Goal: Information Seeking & Learning: Check status

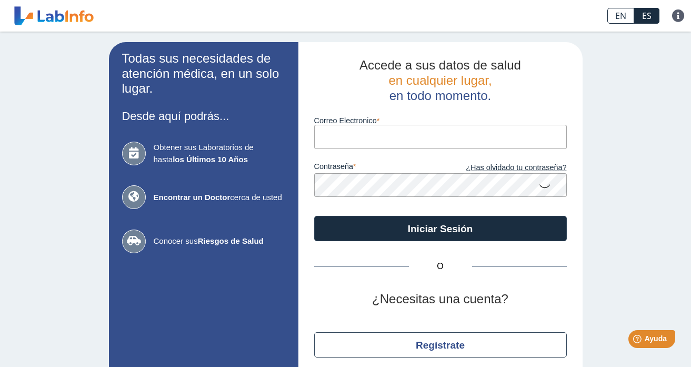
click at [500, 137] on input "Correo Electronico" at bounding box center [440, 137] width 253 height 24
type input "[EMAIL_ADDRESS][DOMAIN_NAME]"
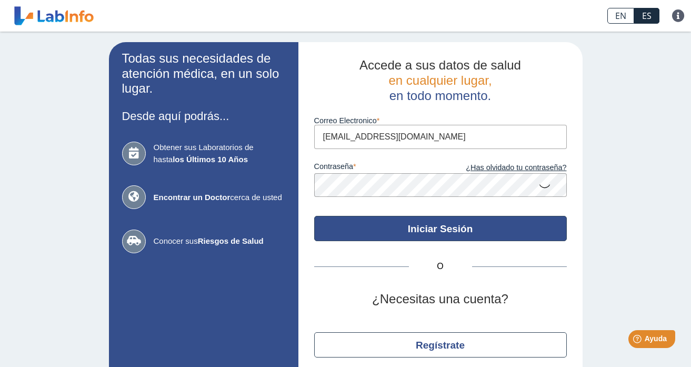
click at [434, 234] on button "Iniciar Sesión" at bounding box center [440, 228] width 253 height 25
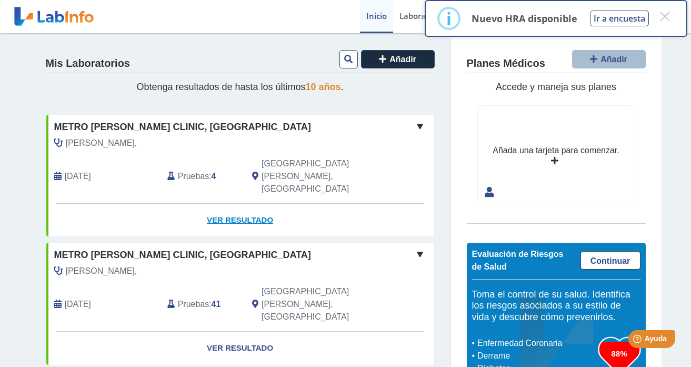
click at [250, 204] on link "Ver Resultado" at bounding box center [240, 220] width 388 height 33
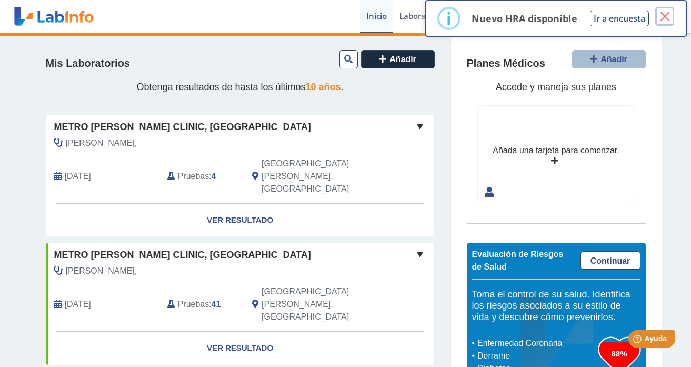
click at [668, 16] on button "×" at bounding box center [665, 16] width 19 height 19
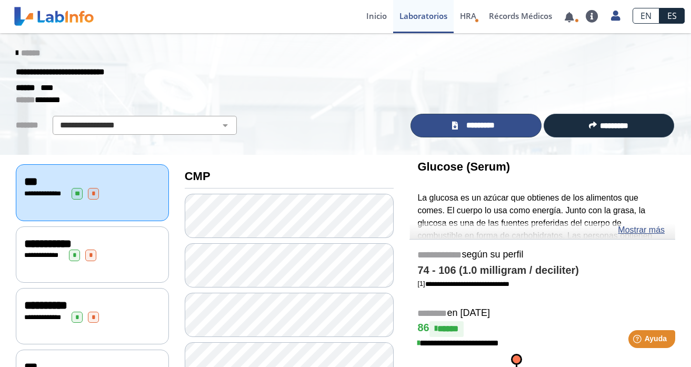
click at [466, 126] on span "*********" at bounding box center [480, 126] width 39 height 12
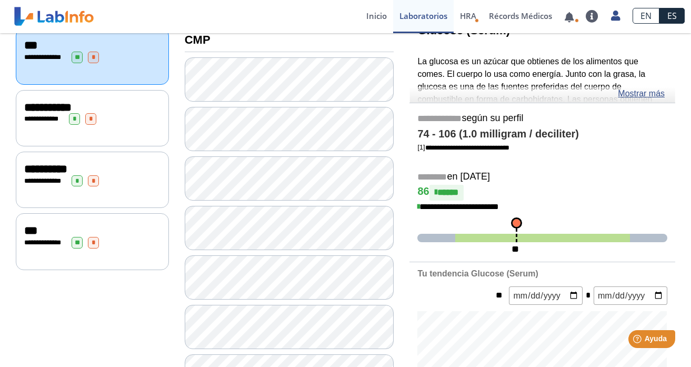
scroll to position [135, 0]
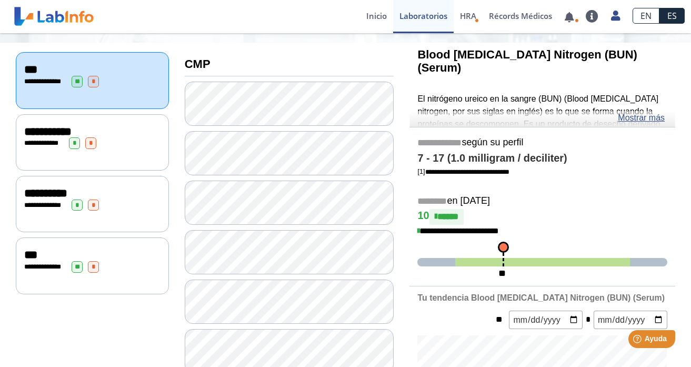
scroll to position [113, 0]
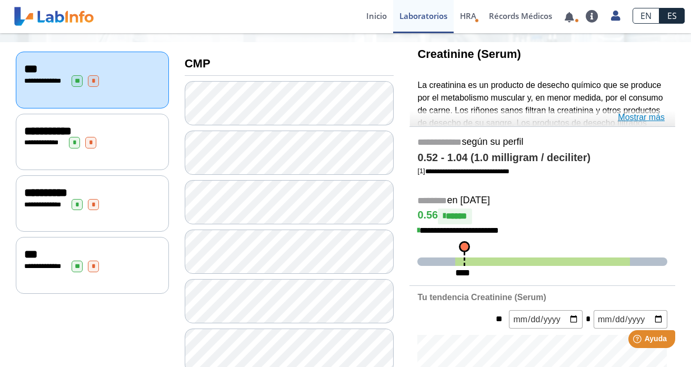
click at [630, 119] on link "Mostrar más" at bounding box center [641, 117] width 47 height 13
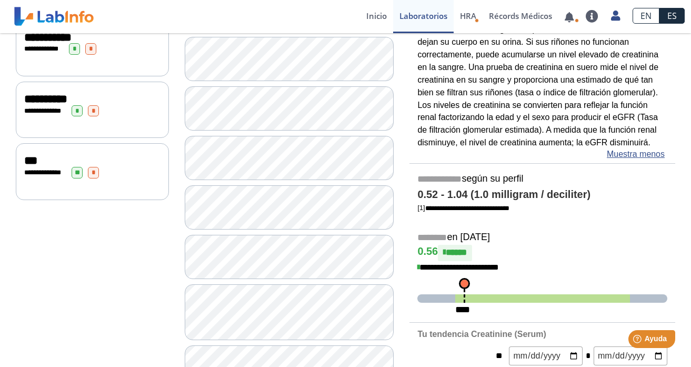
scroll to position [208, 0]
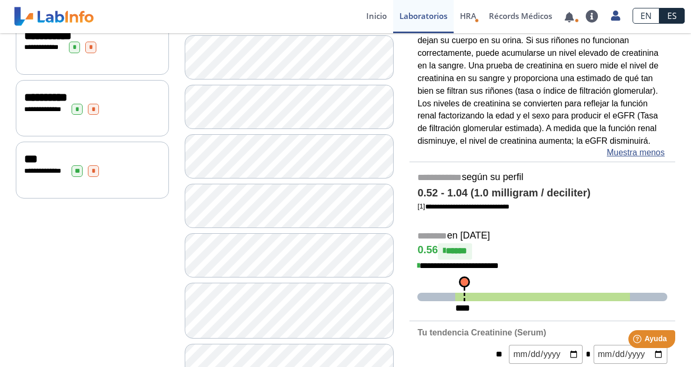
click at [465, 267] on span "**********" at bounding box center [469, 266] width 60 height 8
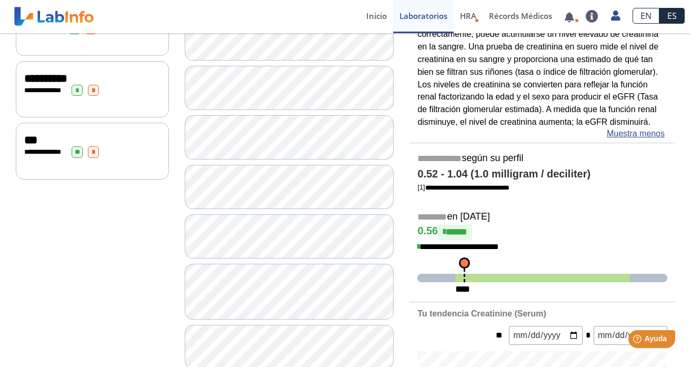
scroll to position [222, 0]
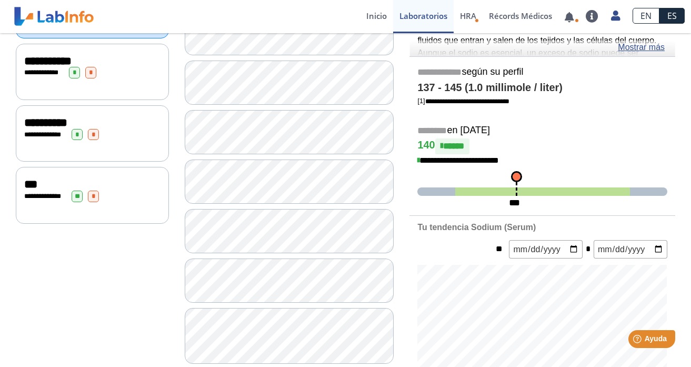
scroll to position [191, 0]
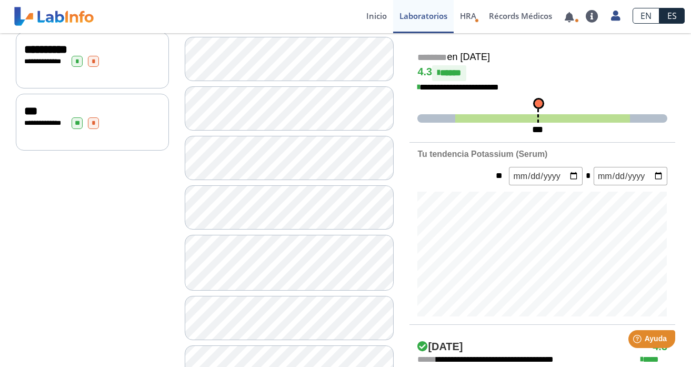
scroll to position [257, 0]
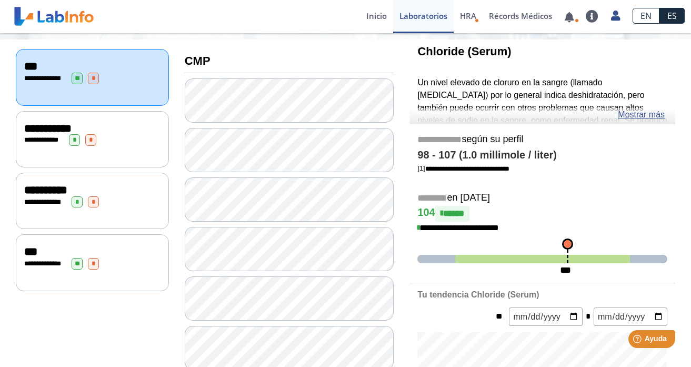
scroll to position [72, 0]
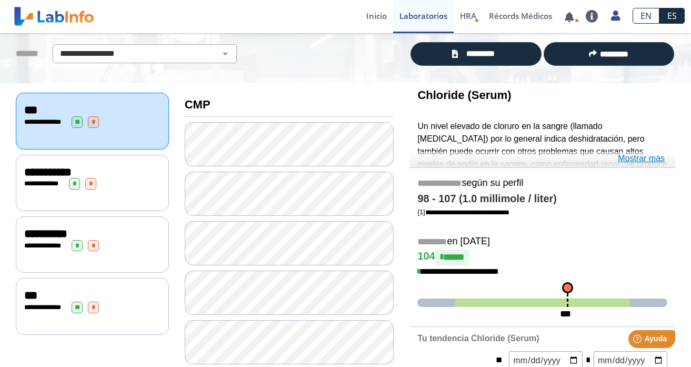
click at [648, 161] on link "Mostrar más" at bounding box center [641, 158] width 47 height 13
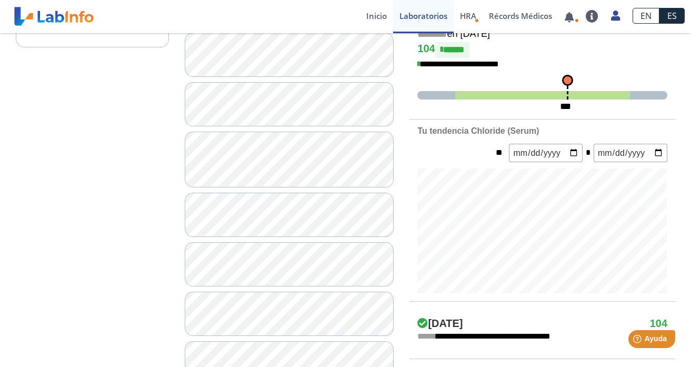
scroll to position [366, 0]
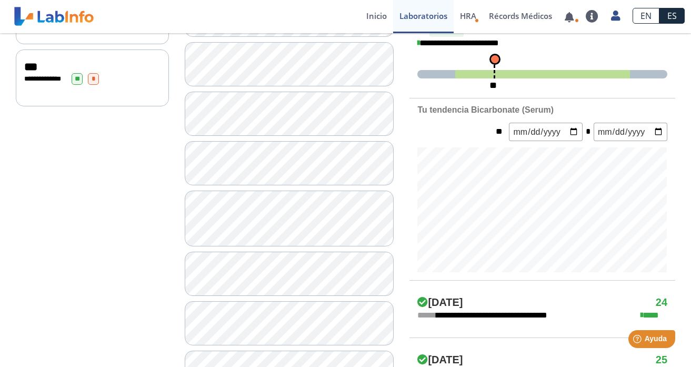
scroll to position [320, 0]
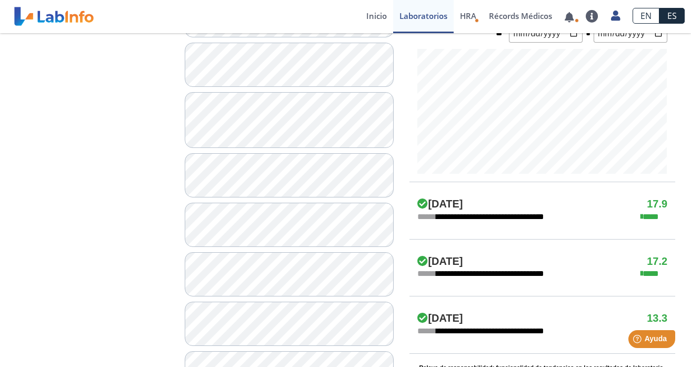
scroll to position [411, 0]
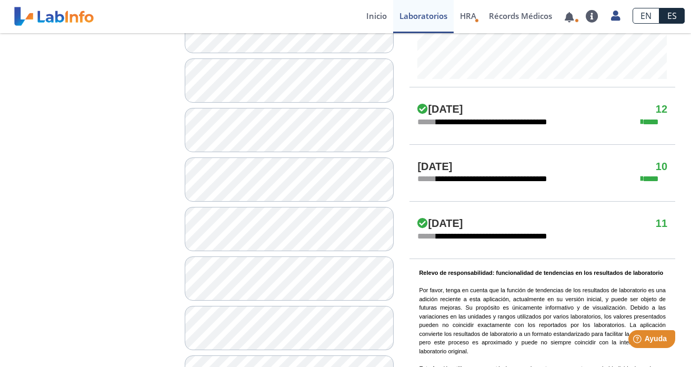
scroll to position [501, 0]
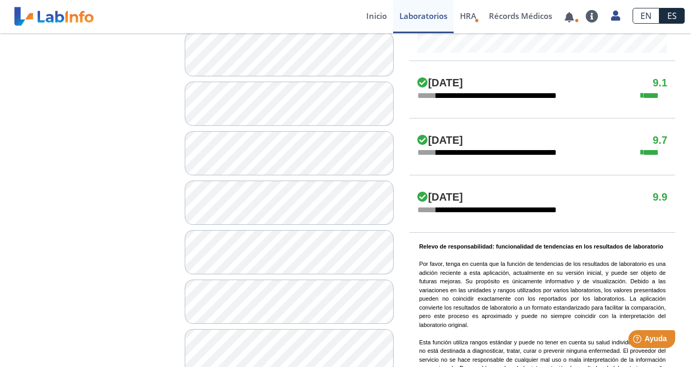
scroll to position [522, 0]
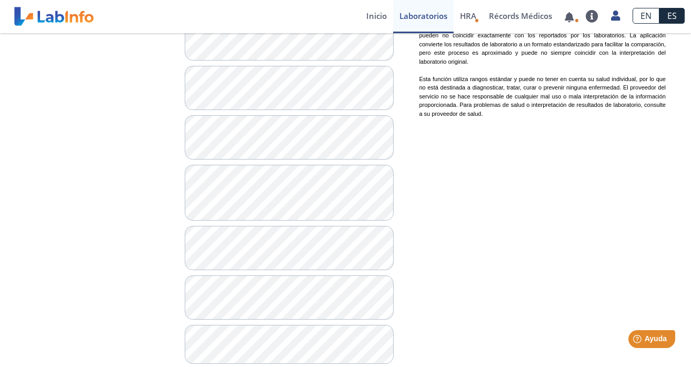
scroll to position [806, 0]
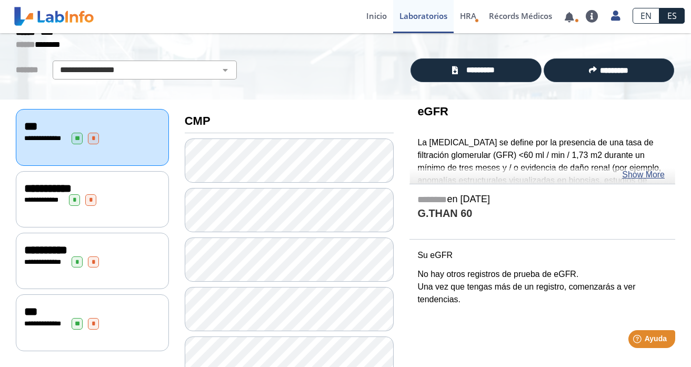
scroll to position [56, 0]
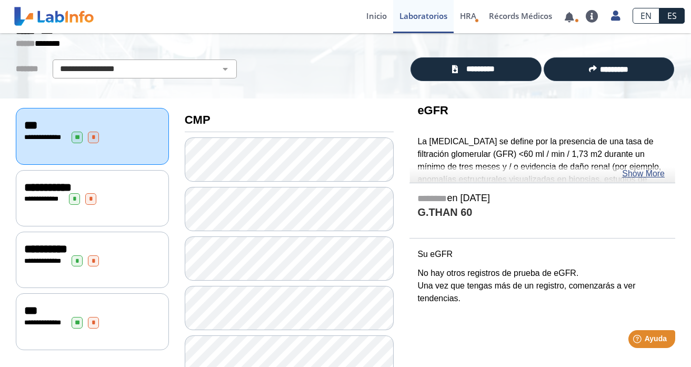
click at [53, 193] on div "**********" at bounding box center [92, 199] width 136 height 12
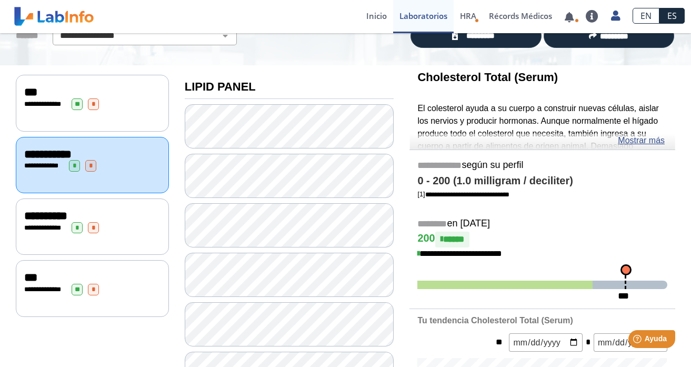
scroll to position [76, 0]
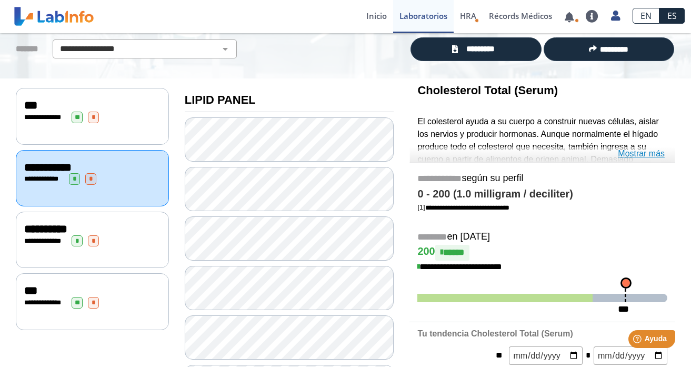
click at [638, 154] on link "Mostrar más" at bounding box center [641, 153] width 47 height 13
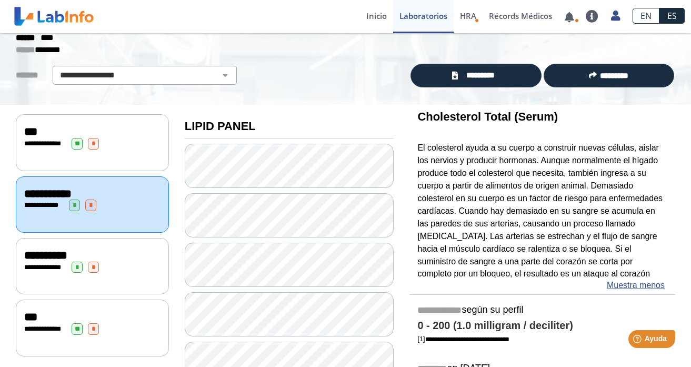
scroll to position [36, 0]
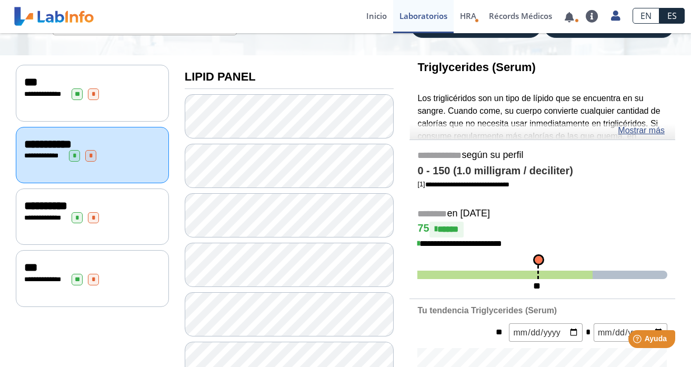
scroll to position [103, 0]
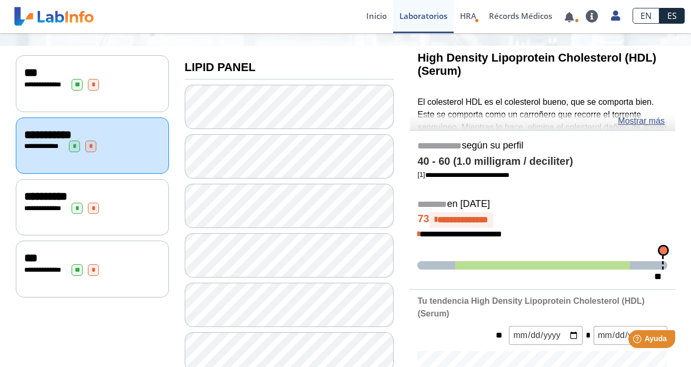
scroll to position [110, 0]
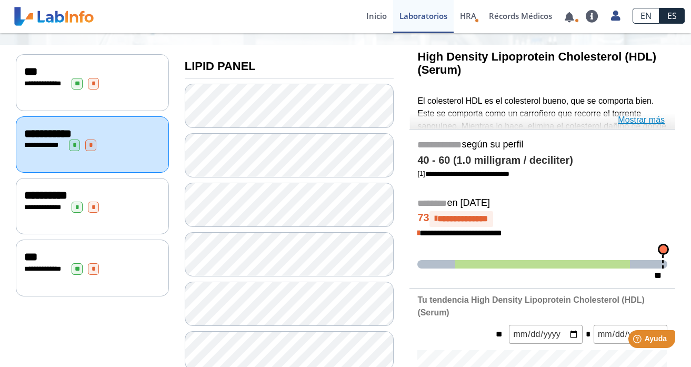
click at [647, 122] on link "Mostrar más" at bounding box center [641, 120] width 47 height 13
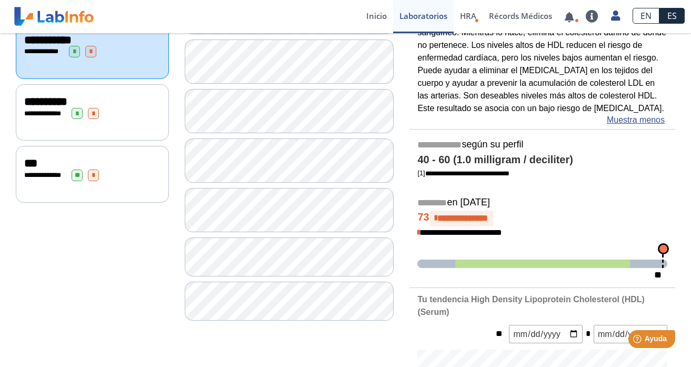
scroll to position [213, 0]
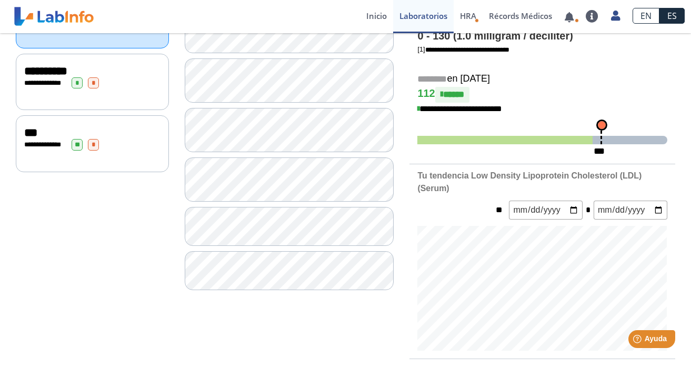
scroll to position [242, 0]
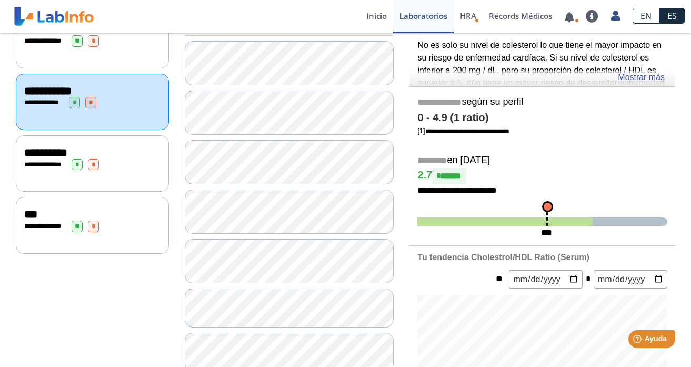
scroll to position [179, 0]
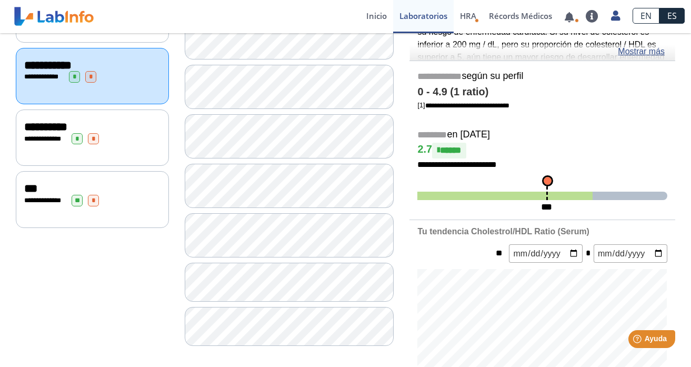
click at [114, 143] on div "**********" at bounding box center [92, 138] width 153 height 56
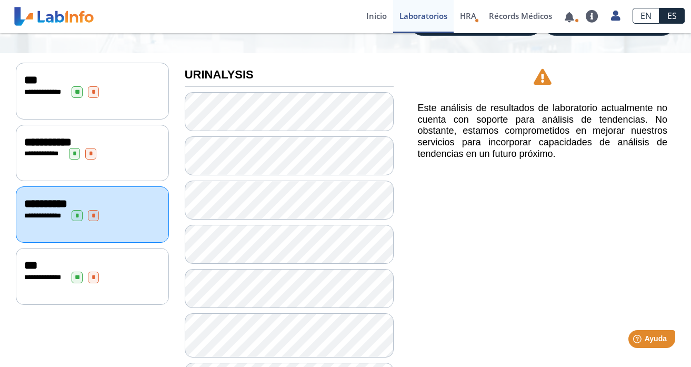
scroll to position [99, 0]
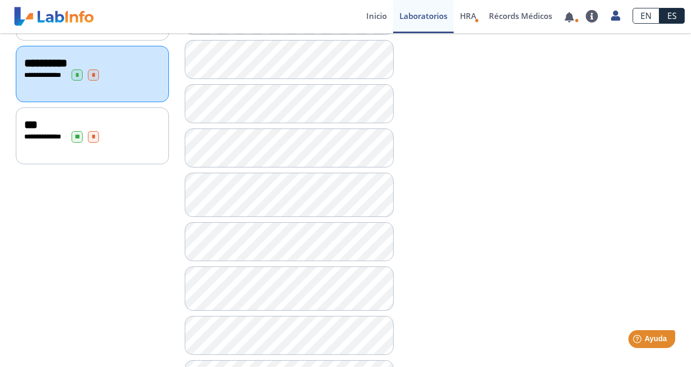
scroll to position [243, 0]
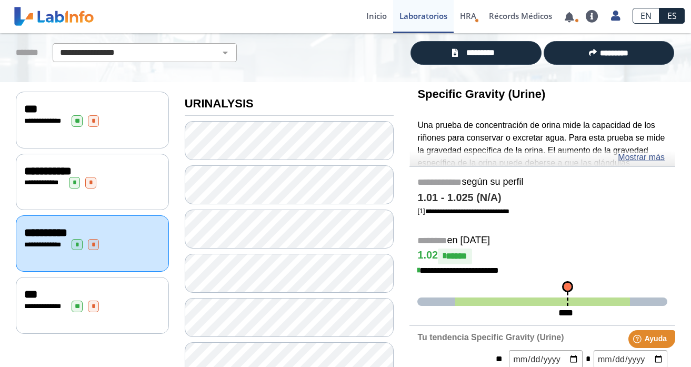
scroll to position [66, 0]
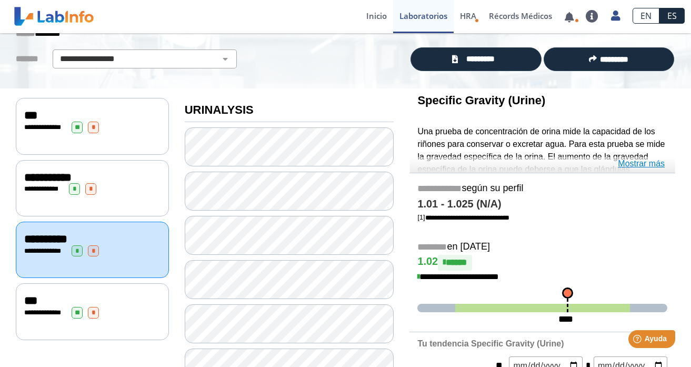
click at [631, 164] on link "Mostrar más" at bounding box center [641, 163] width 47 height 13
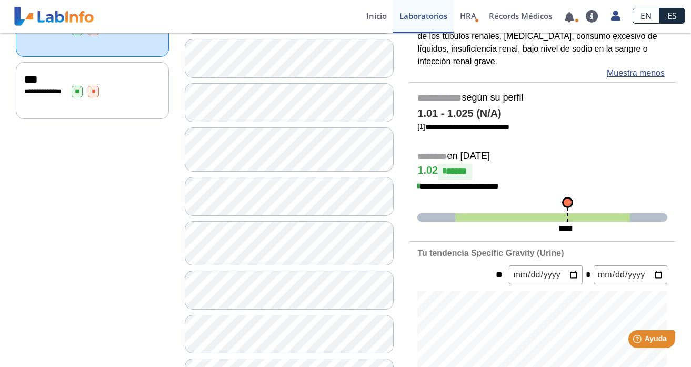
scroll to position [288, 0]
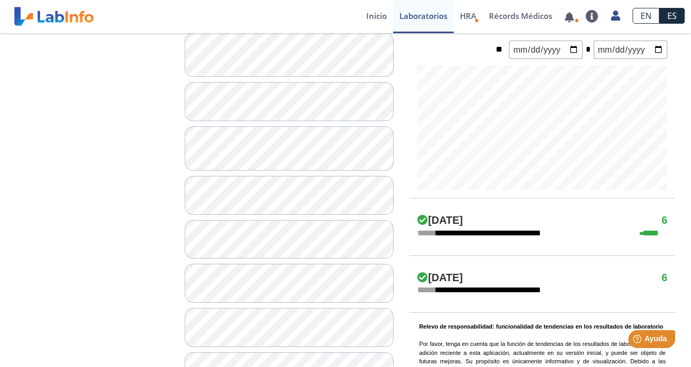
scroll to position [455, 0]
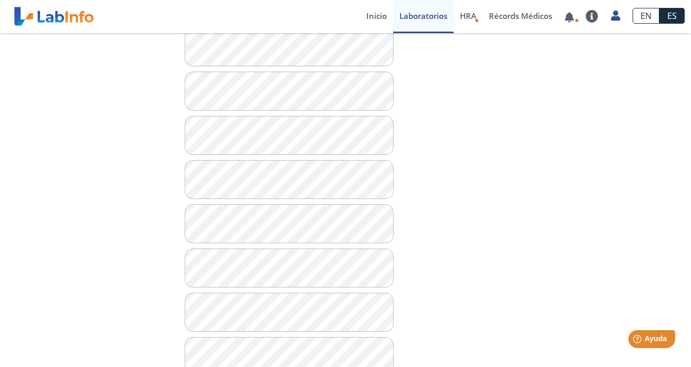
scroll to position [621, 0]
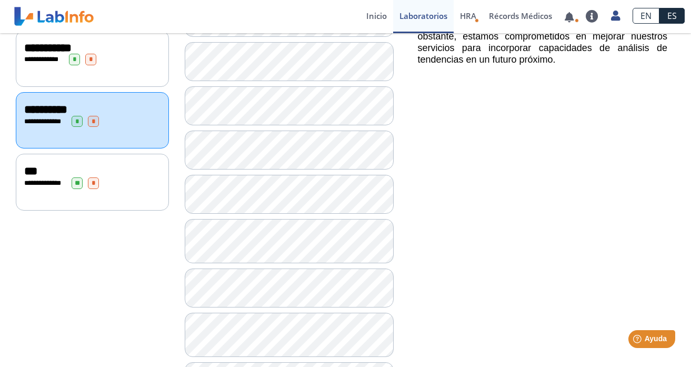
scroll to position [202, 0]
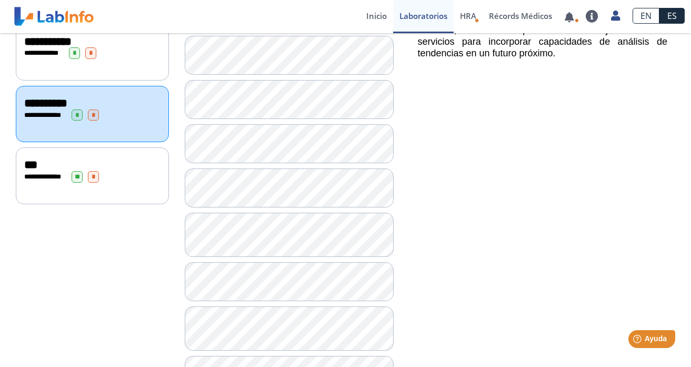
click at [128, 183] on div "**********" at bounding box center [92, 175] width 153 height 56
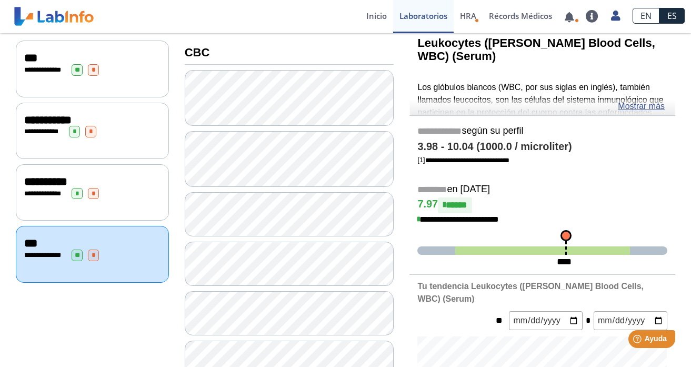
scroll to position [111, 0]
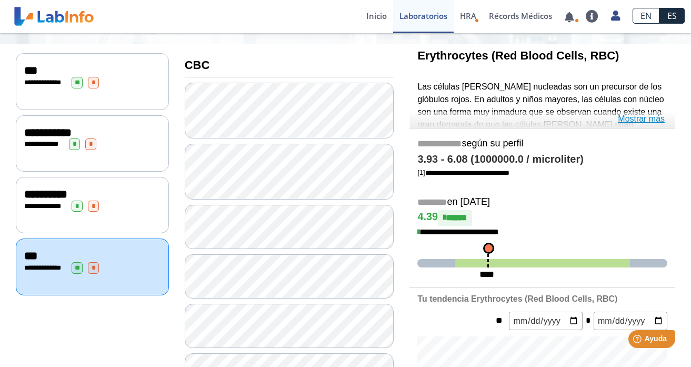
click at [632, 120] on link "Mostrar más" at bounding box center [641, 119] width 47 height 13
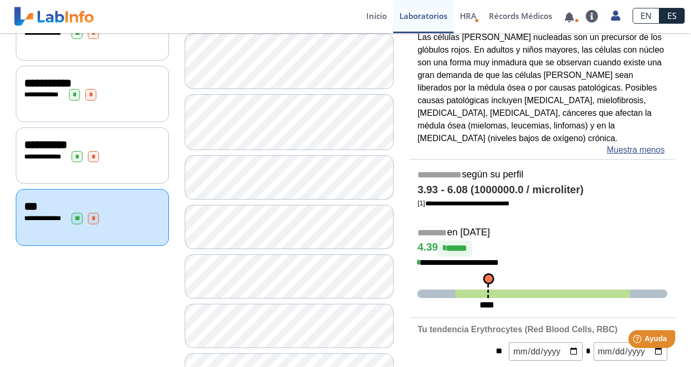
scroll to position [150, 0]
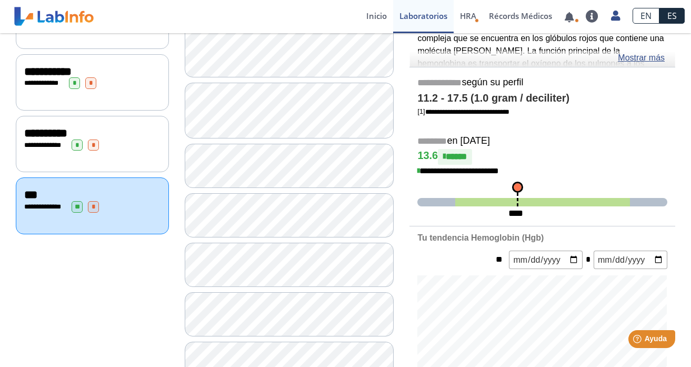
scroll to position [181, 0]
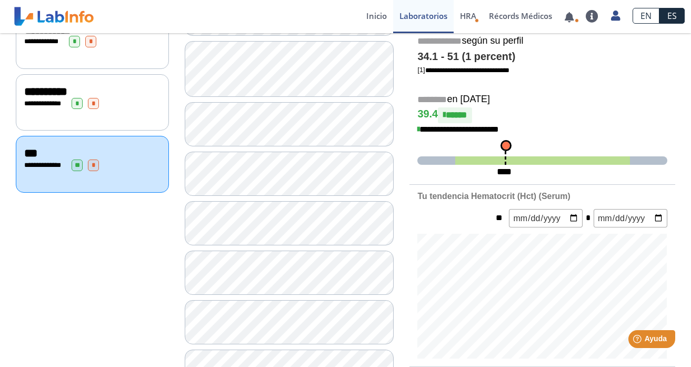
scroll to position [233, 0]
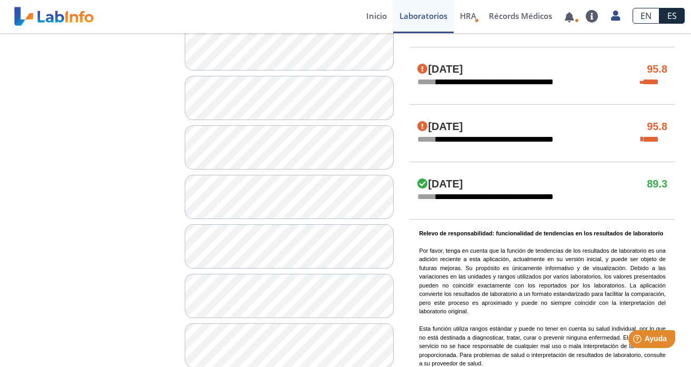
scroll to position [872, 0]
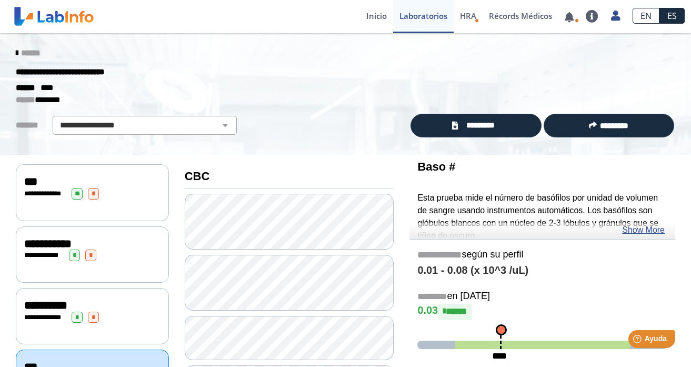
scroll to position [8, 0]
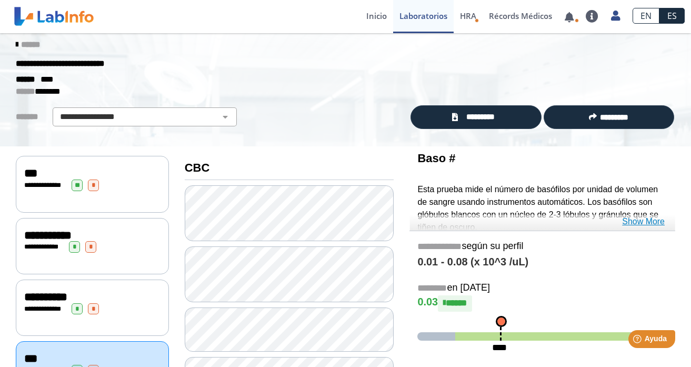
click at [634, 224] on link "Show More" at bounding box center [643, 221] width 43 height 13
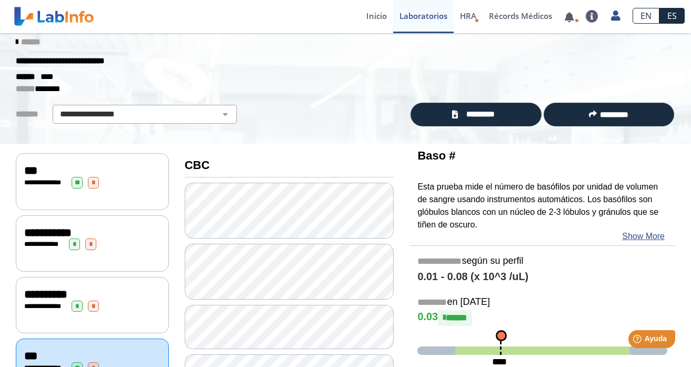
scroll to position [10, 0]
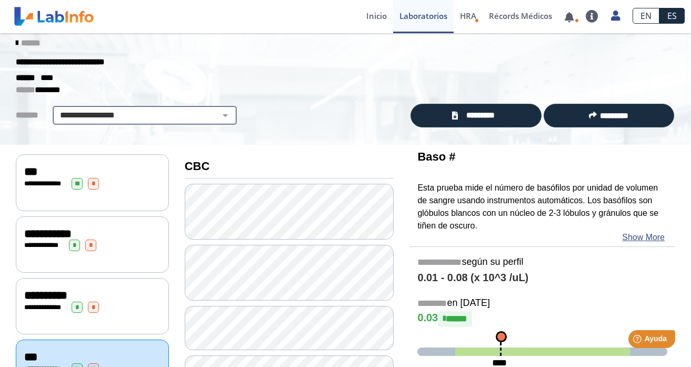
click at [225, 118] on select "**********" at bounding box center [145, 115] width 178 height 13
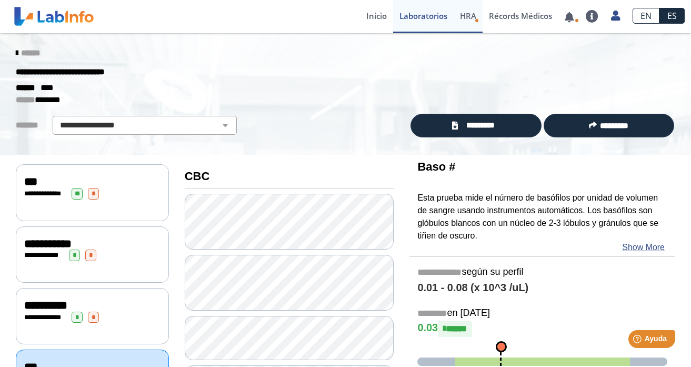
click at [466, 18] on span "HRA" at bounding box center [468, 16] width 16 height 11
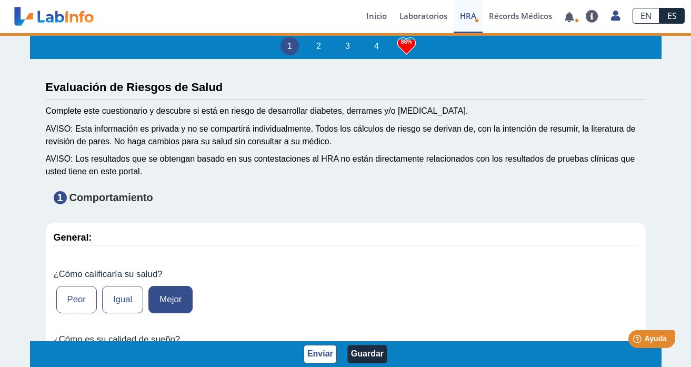
type input "110"
type input "[PERSON_NAME]"
type input "[DATE]"
select select
type input "[GEOGRAPHIC_DATA][PERSON_NAME], [GEOGRAPHIC_DATA]"
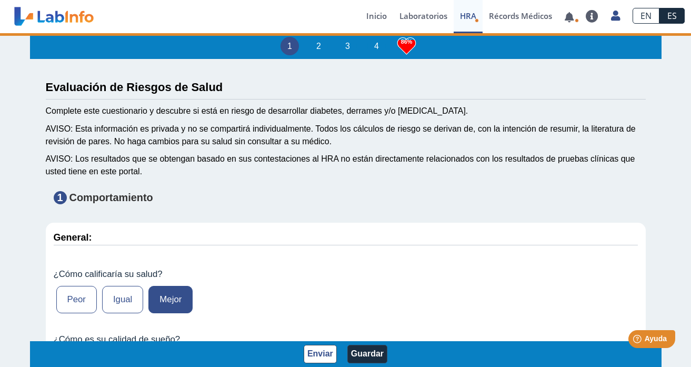
select select "10: 225"
select select "7: 280"
select select "3: 135"
select select "25: 192"
select select
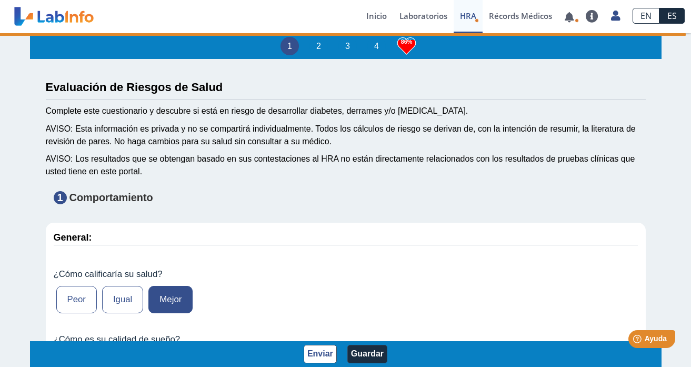
select select
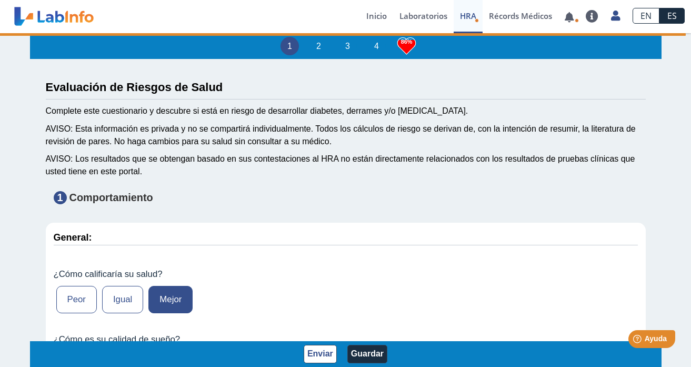
select select
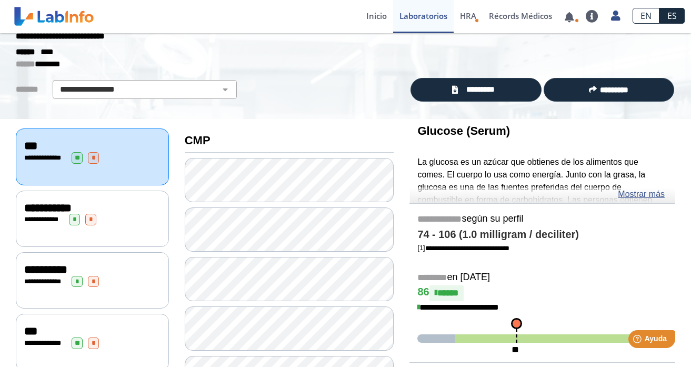
scroll to position [37, 0]
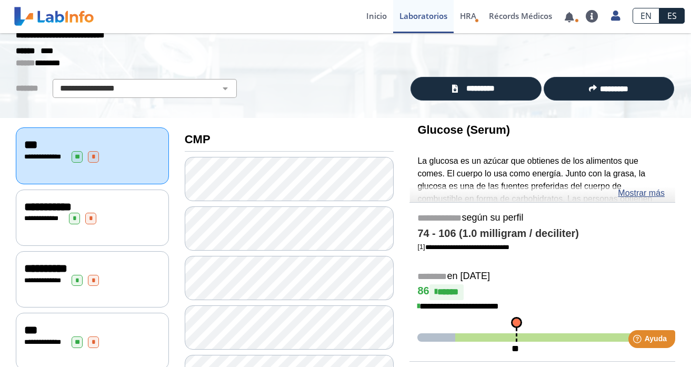
click at [143, 216] on div "**********" at bounding box center [92, 219] width 136 height 12
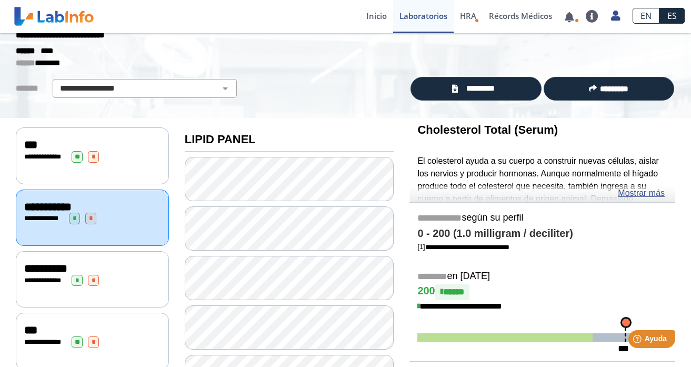
click at [131, 266] on div "**********" at bounding box center [92, 268] width 136 height 13
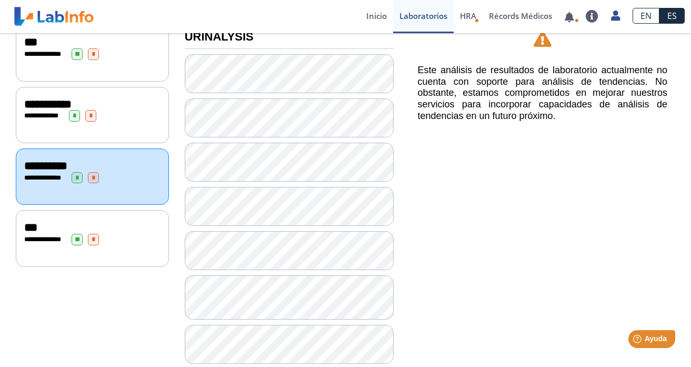
scroll to position [140, 0]
click at [139, 244] on div "**********" at bounding box center [92, 238] width 153 height 56
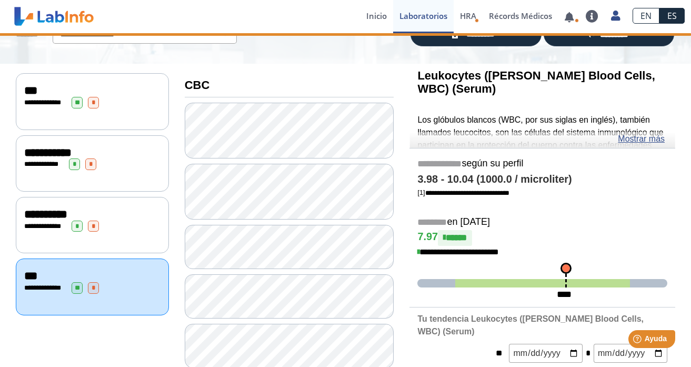
scroll to position [56, 0]
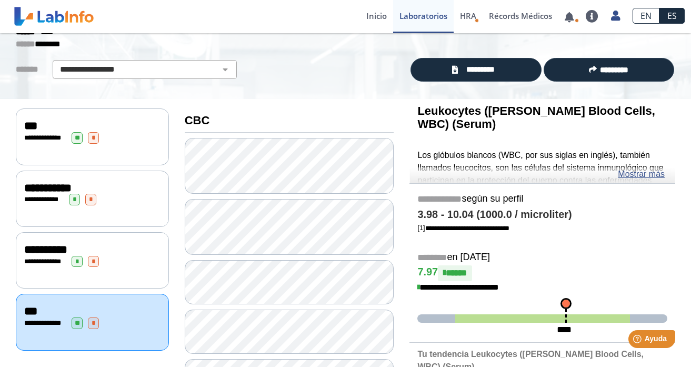
click at [140, 148] on div "**********" at bounding box center [92, 136] width 153 height 56
